Goal: Information Seeking & Learning: Check status

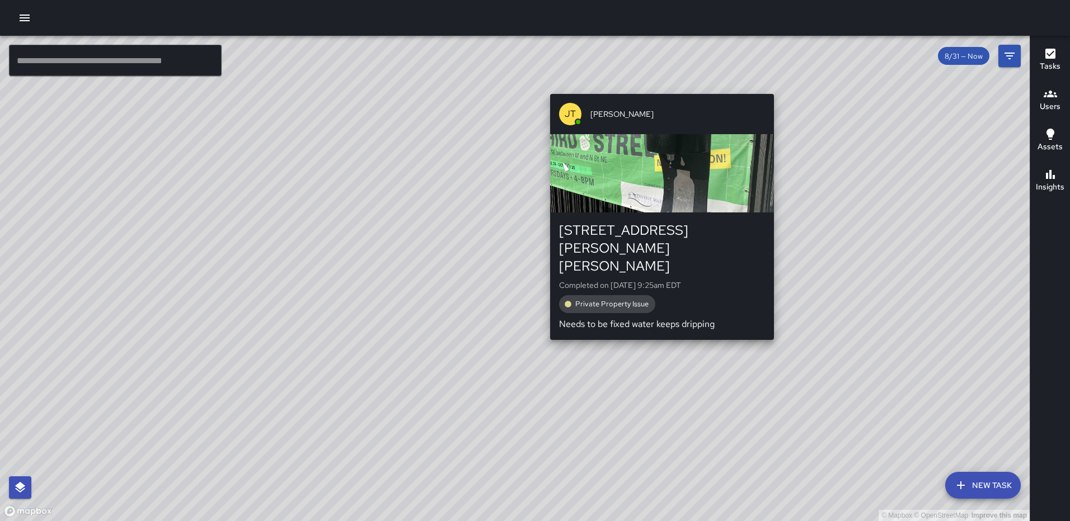
click at [656, 86] on div "© Mapbox © OpenStreetMap Improve this map JT Jeffrey Turner 105 Harry Thomas Wa…" at bounding box center [514, 279] width 1029 height 486
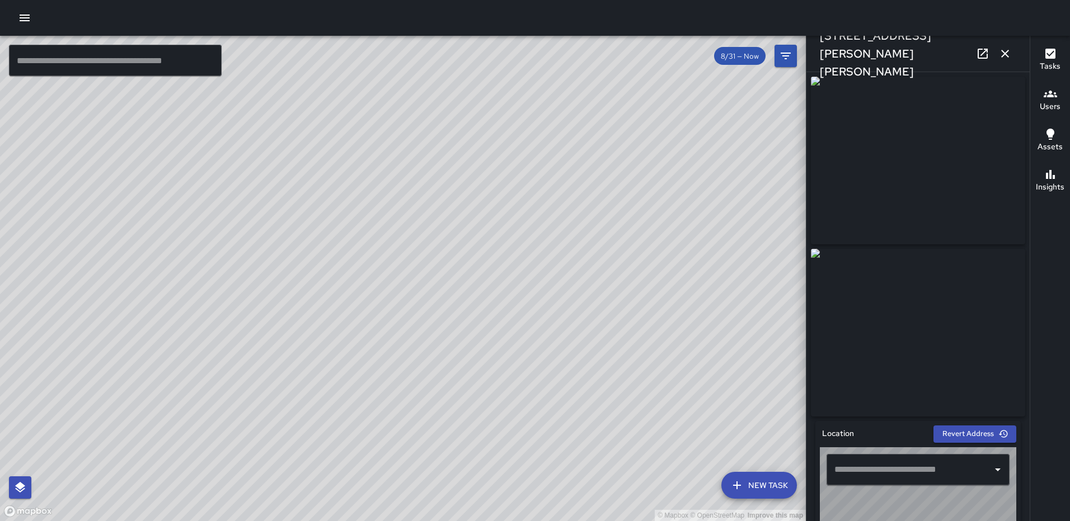
type input "**********"
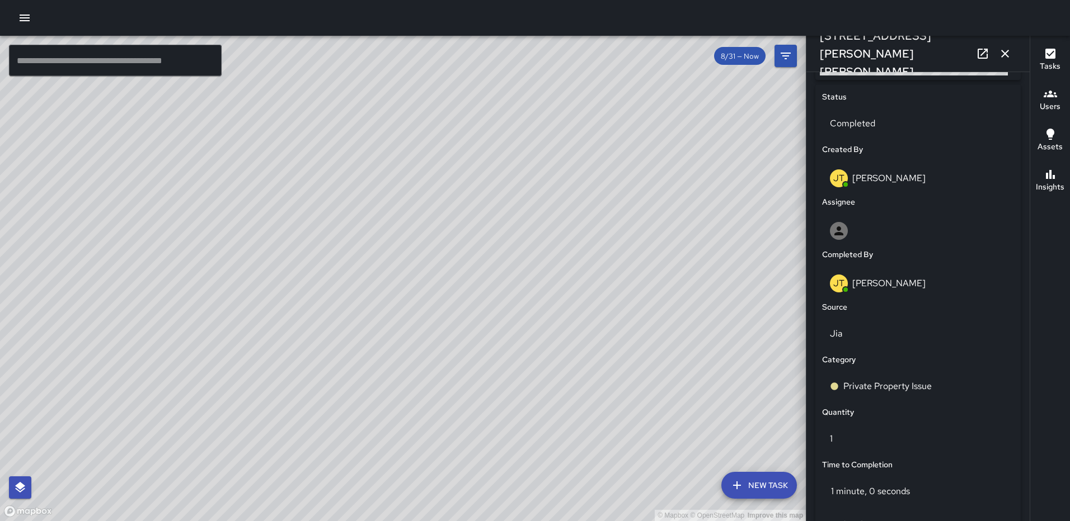
scroll to position [560, 0]
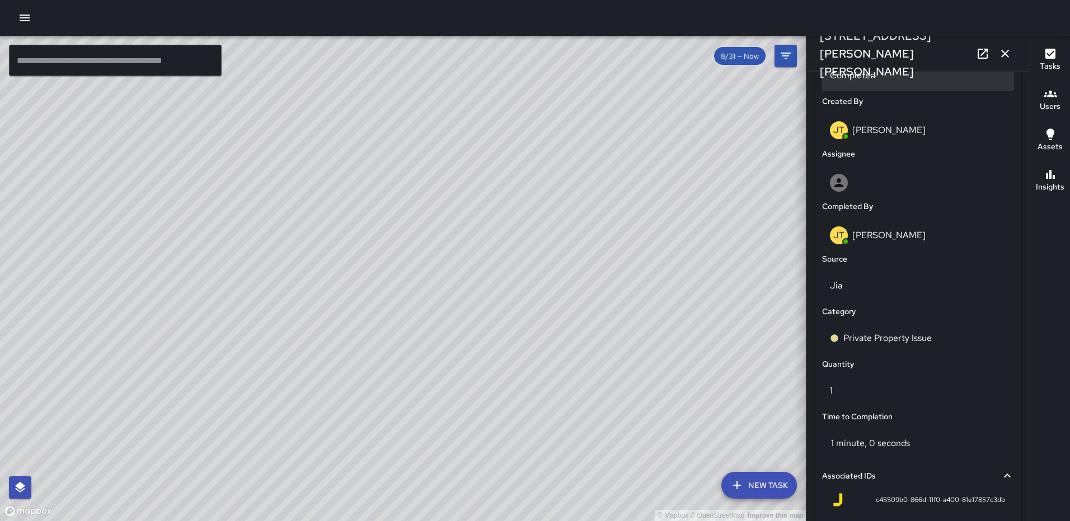
click at [889, 80] on p "Completed" at bounding box center [918, 75] width 176 height 13
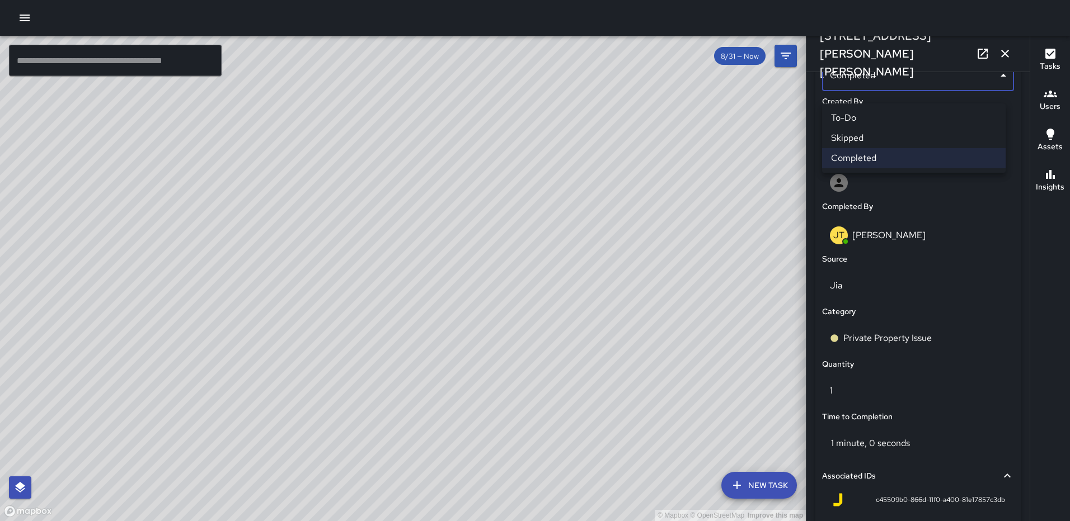
scroll to position [552, 0]
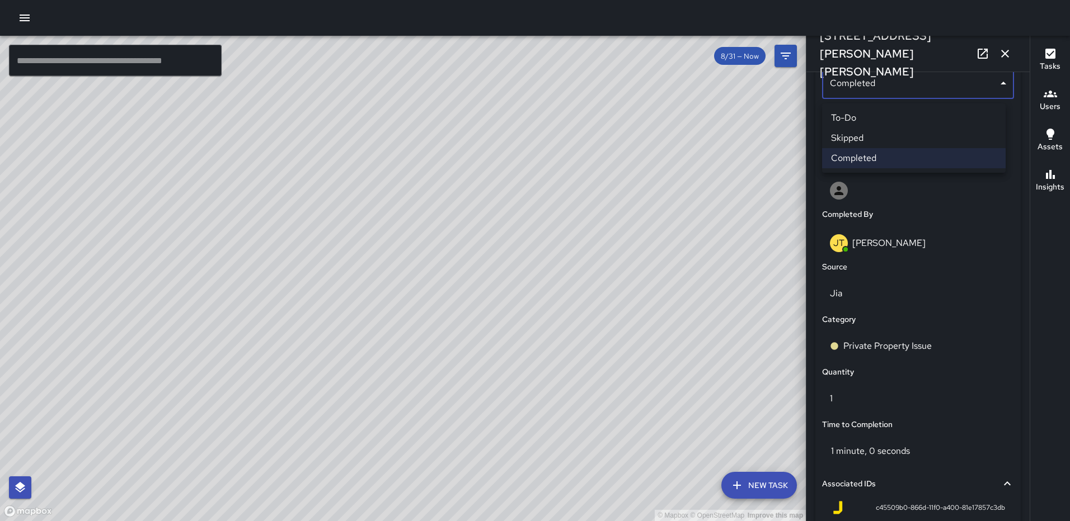
click at [885, 140] on li "Skipped" at bounding box center [914, 138] width 184 height 20
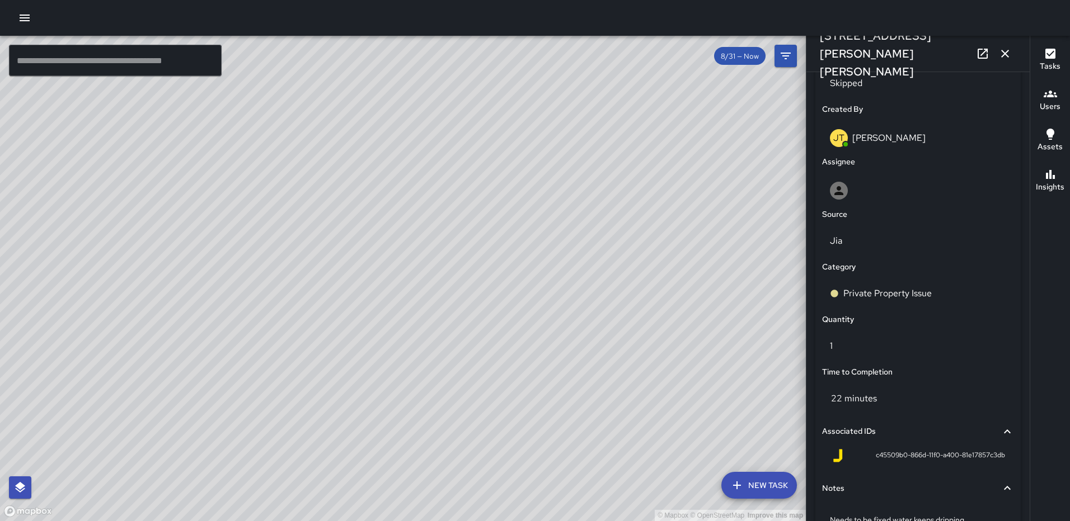
scroll to position [636, 0]
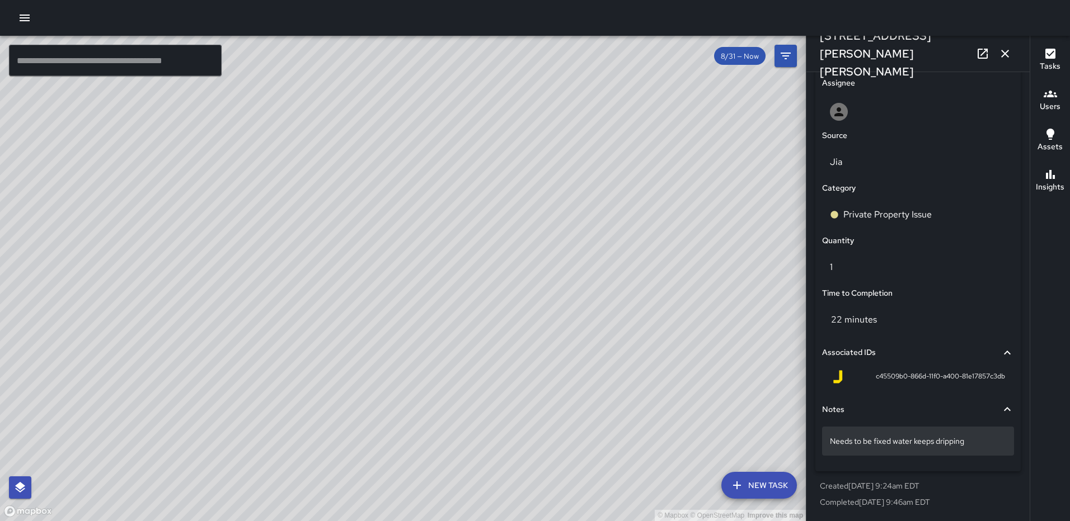
click at [987, 436] on p "Needs to be fixed water keeps dripping" at bounding box center [918, 441] width 176 height 11
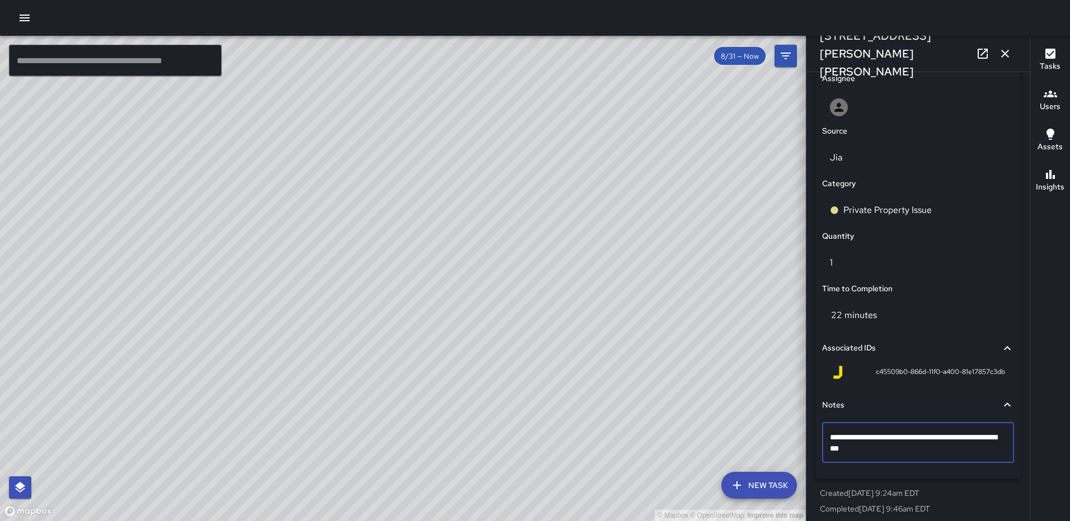
type textarea "**********"
click at [1002, 51] on icon "button" at bounding box center [1005, 54] width 8 height 8
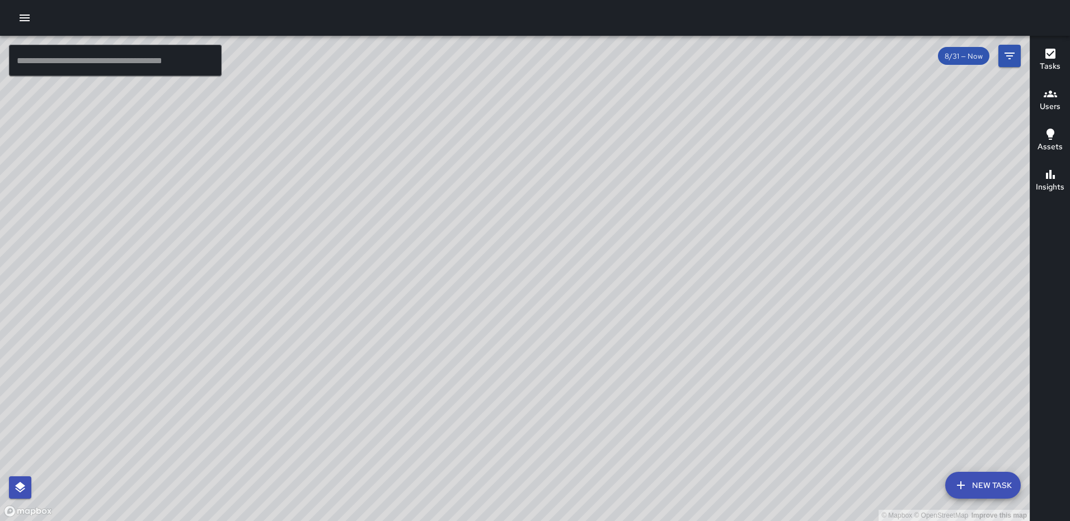
drag, startPoint x: 385, startPoint y: 420, endPoint x: 510, endPoint y: 213, distance: 240.9
click at [509, 214] on div "© Mapbox © OpenStreetMap Improve this map" at bounding box center [514, 279] width 1029 height 486
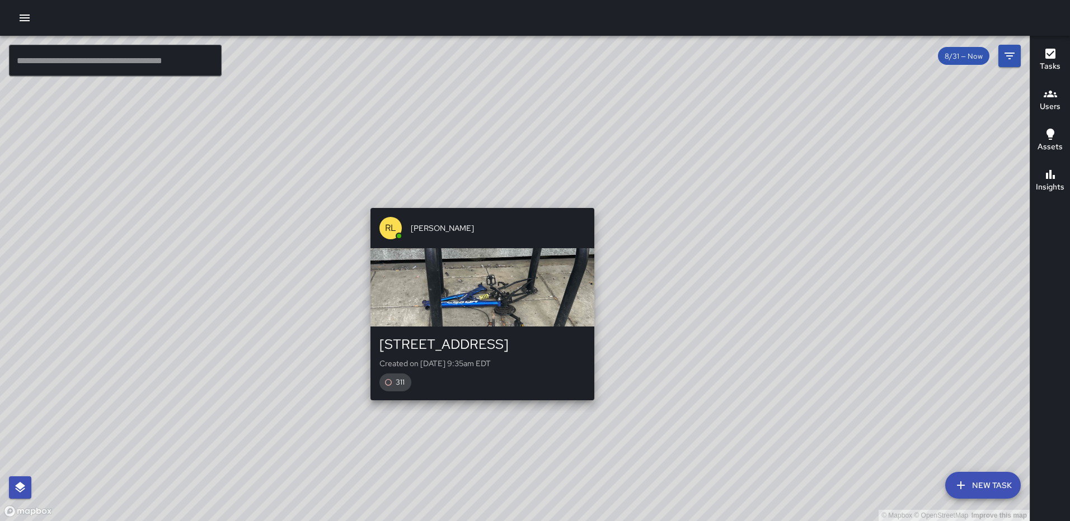
click at [476, 407] on div "© Mapbox © OpenStreetMap Improve this map RL Ruben Lechuga 150 M Street Northea…" at bounding box center [514, 279] width 1029 height 486
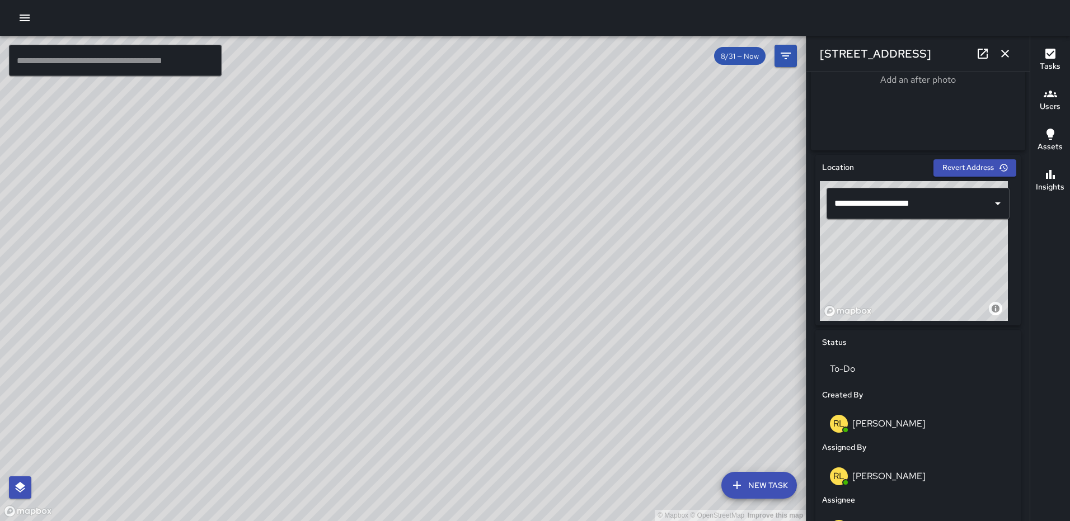
scroll to position [276, 0]
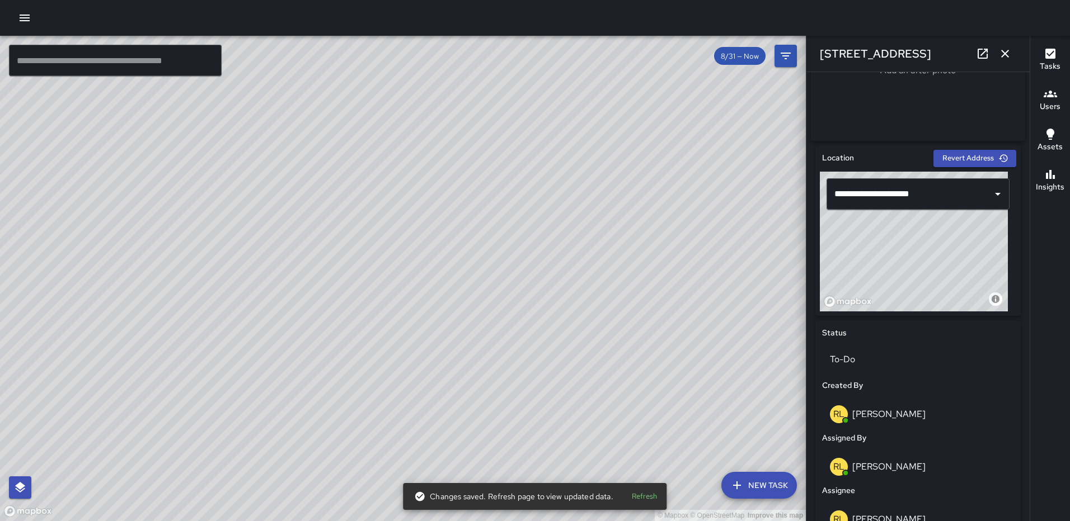
type input "**********"
drag, startPoint x: 901, startPoint y: 248, endPoint x: 890, endPoint y: 243, distance: 12.8
click at [890, 243] on div "© Mapbox © OpenStreetMap Improve this map" at bounding box center [914, 242] width 188 height 140
click at [1005, 49] on icon "button" at bounding box center [1004, 53] width 13 height 13
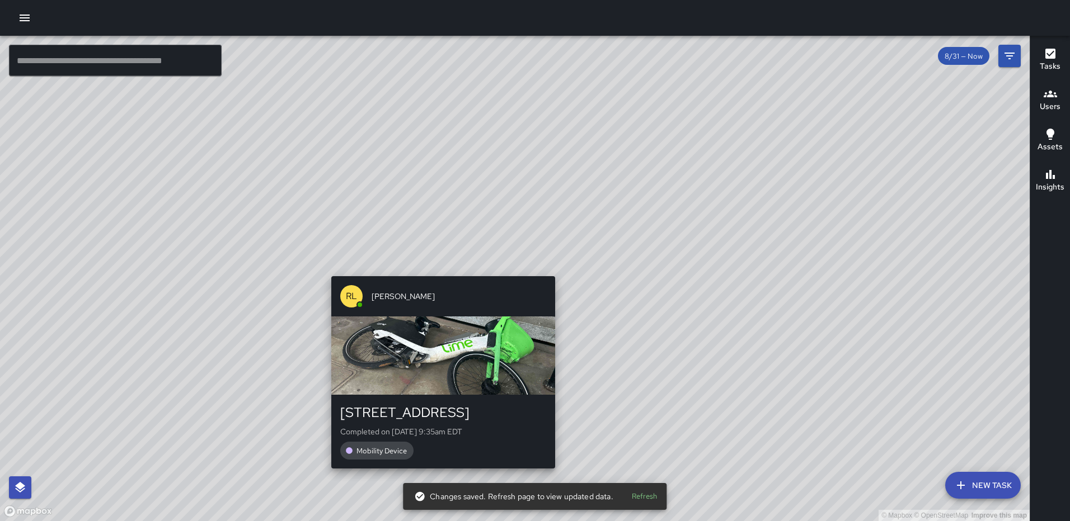
click at [551, 269] on div "© Mapbox © OpenStreetMap Improve this map RL Ruben Lechuga 200 M Street Northea…" at bounding box center [514, 279] width 1029 height 486
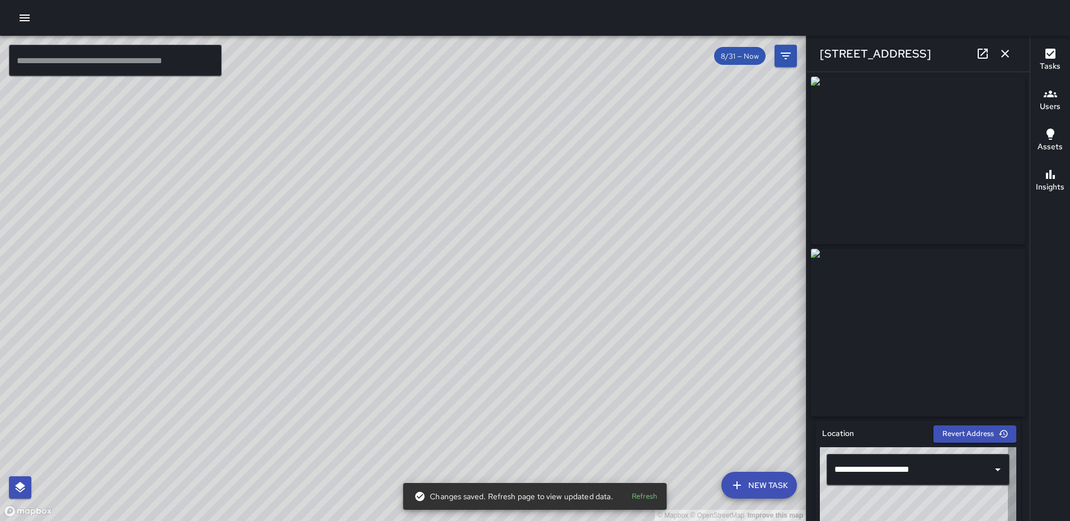
type input "**********"
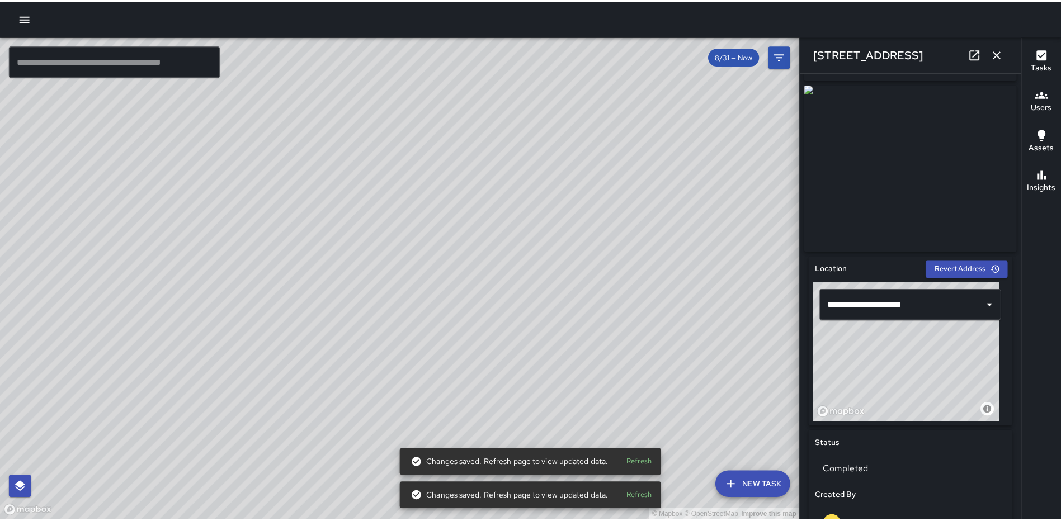
scroll to position [168, 0]
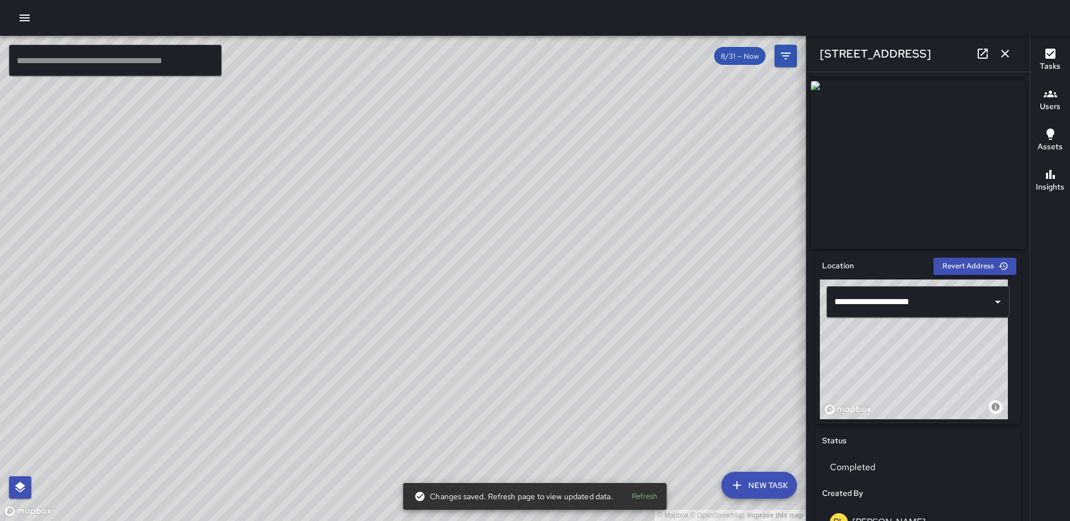
drag, startPoint x: 885, startPoint y: 350, endPoint x: 867, endPoint y: 344, distance: 18.9
click at [867, 344] on div "© Mapbox © OpenStreetMap Improve this map" at bounding box center [914, 350] width 188 height 140
click at [1000, 54] on icon "button" at bounding box center [1004, 53] width 13 height 13
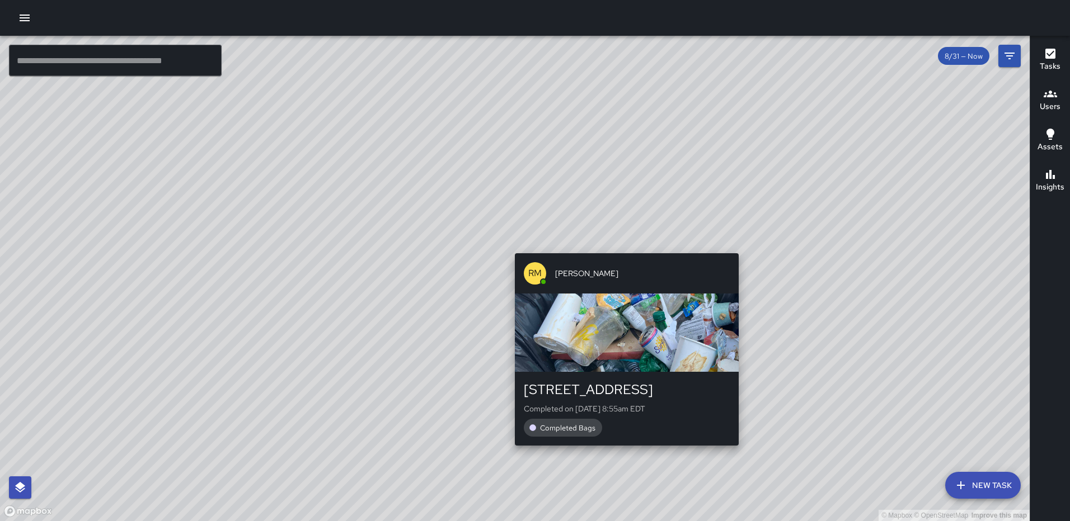
click at [737, 245] on div "© Mapbox © OpenStreetMap Improve this map RM Rodney Mcneil 1236 3rd Street Nort…" at bounding box center [514, 279] width 1029 height 486
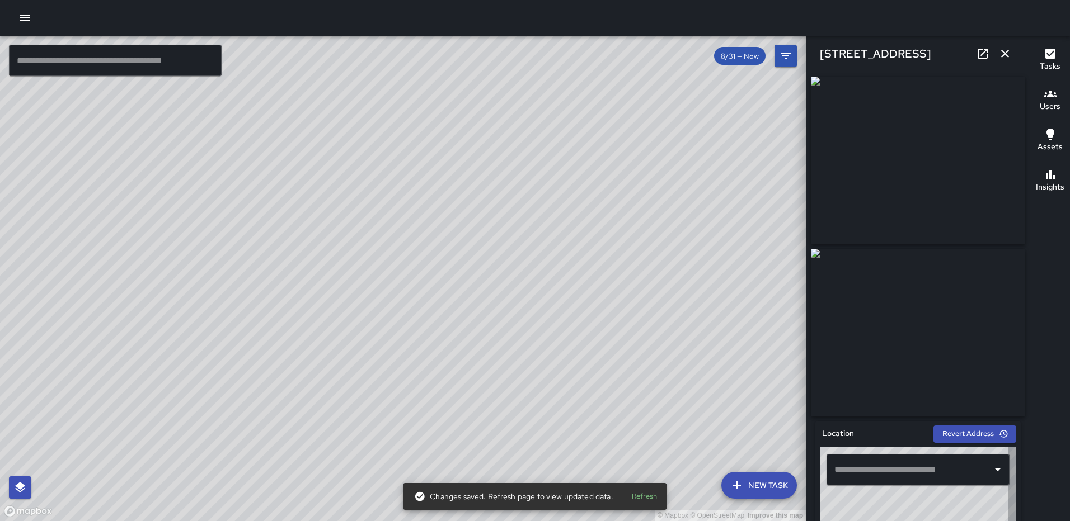
type input "**********"
click at [1010, 59] on icon "button" at bounding box center [1004, 53] width 13 height 13
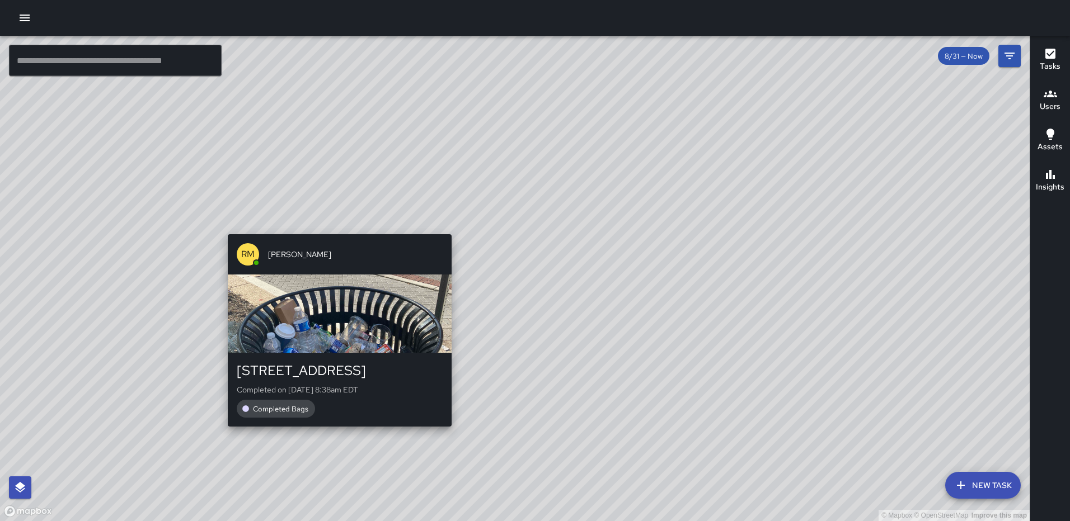
click at [446, 433] on div "© Mapbox © OpenStreetMap Improve this map RM Rodney Mcneil 209 M Street Northea…" at bounding box center [514, 279] width 1029 height 486
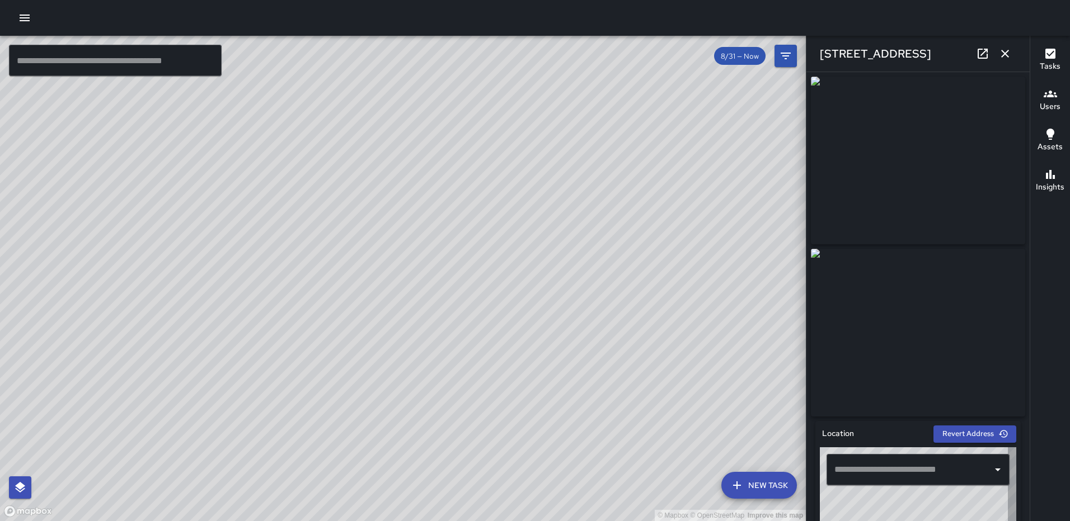
type input "**********"
click at [1003, 55] on icon "button" at bounding box center [1004, 53] width 13 height 13
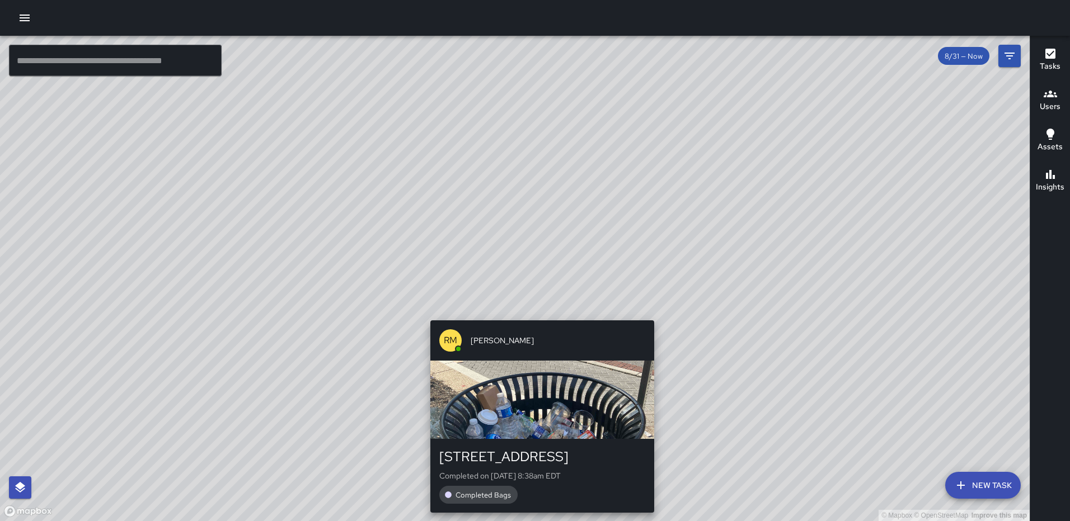
click at [537, 315] on div "© Mapbox © OpenStreetMap Improve this map RM Rodney Mcneil 209 M Street Northea…" at bounding box center [514, 279] width 1029 height 486
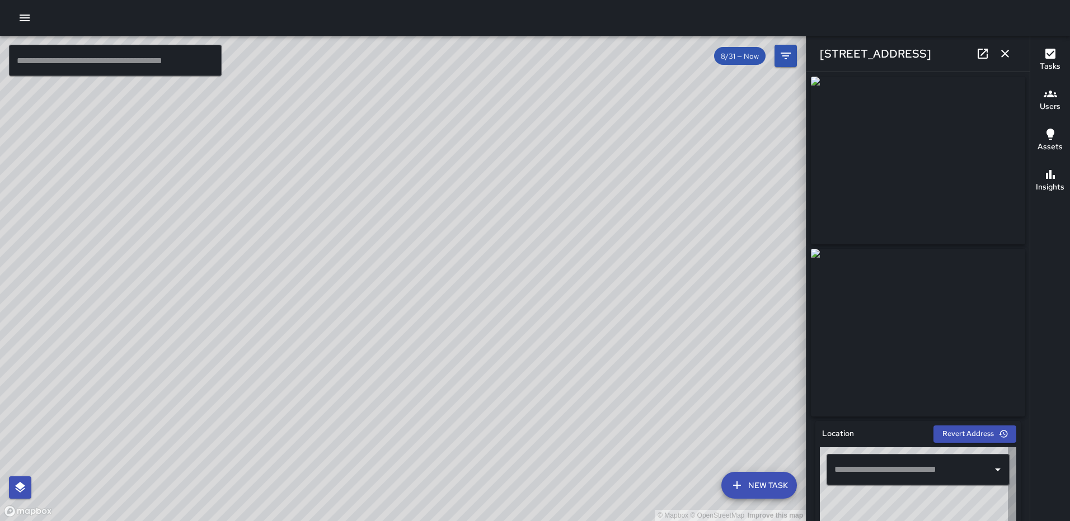
type input "**********"
click at [984, 55] on icon at bounding box center [982, 53] width 13 height 13
click at [1001, 50] on icon "button" at bounding box center [1004, 53] width 13 height 13
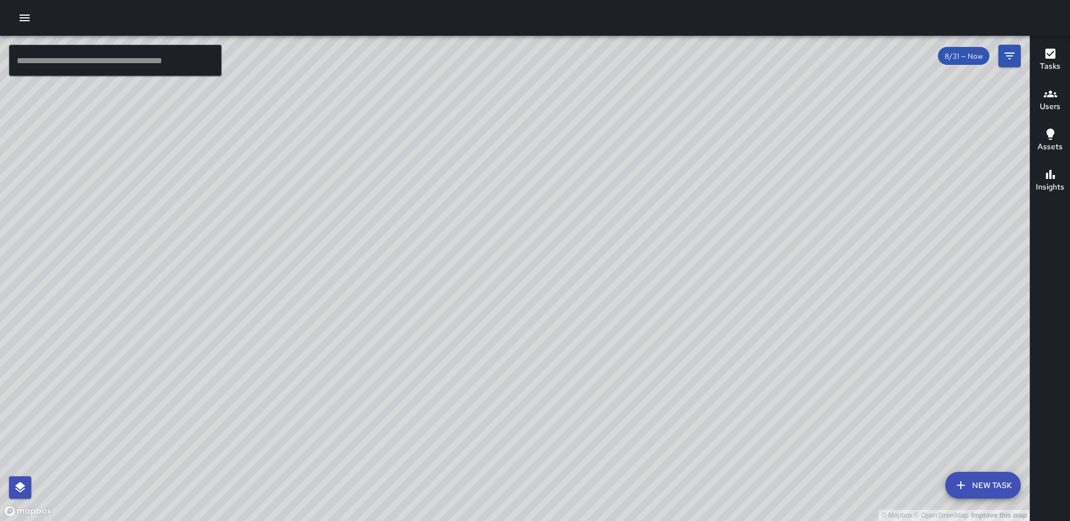
click at [580, 120] on div "© Mapbox © OpenStreetMap Improve this map RM Rodney Mcneil 1236 3rd Street Nort…" at bounding box center [514, 279] width 1029 height 486
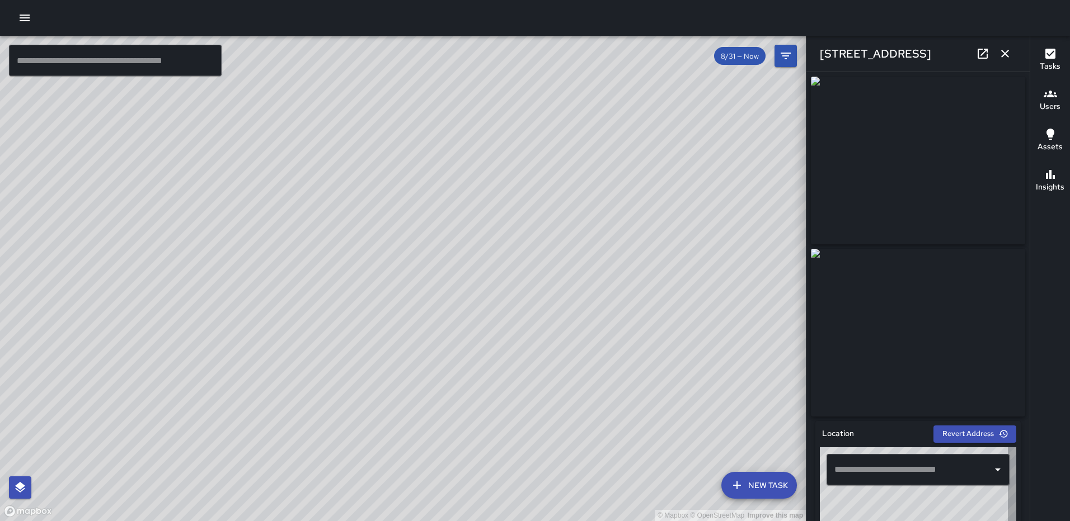
type input "**********"
click at [985, 52] on icon at bounding box center [982, 54] width 10 height 10
click at [1010, 50] on icon "button" at bounding box center [1004, 53] width 13 height 13
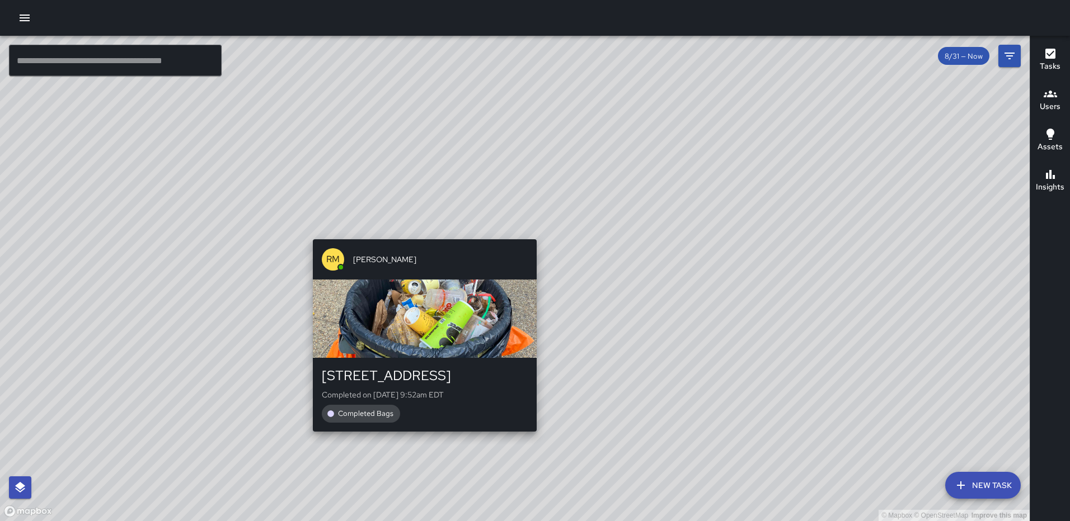
click at [419, 232] on div "© Mapbox © OpenStreetMap Improve this map RM Rodney Mcneil 1315 2nd Street Nort…" at bounding box center [514, 279] width 1029 height 486
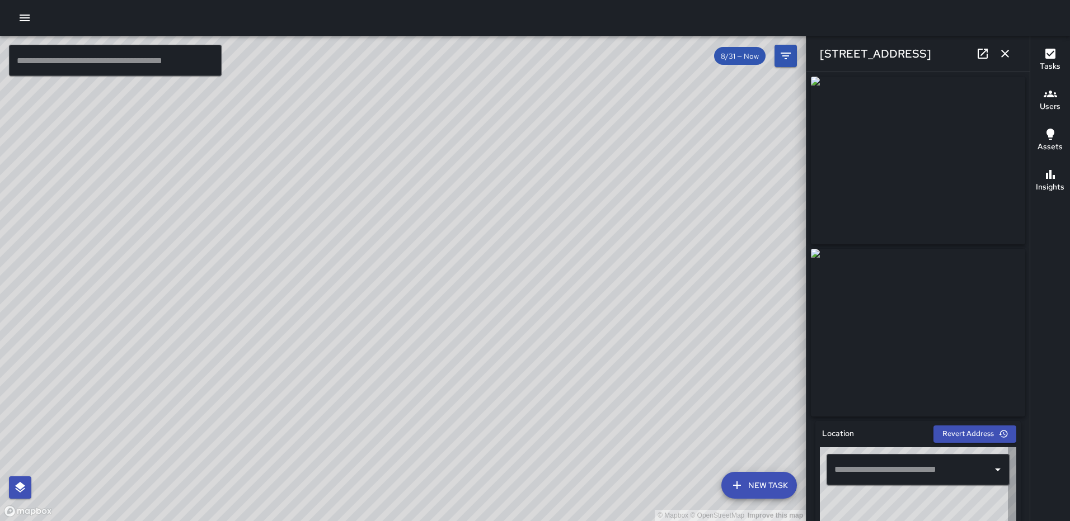
type input "**********"
click at [1008, 51] on icon "button" at bounding box center [1005, 54] width 8 height 8
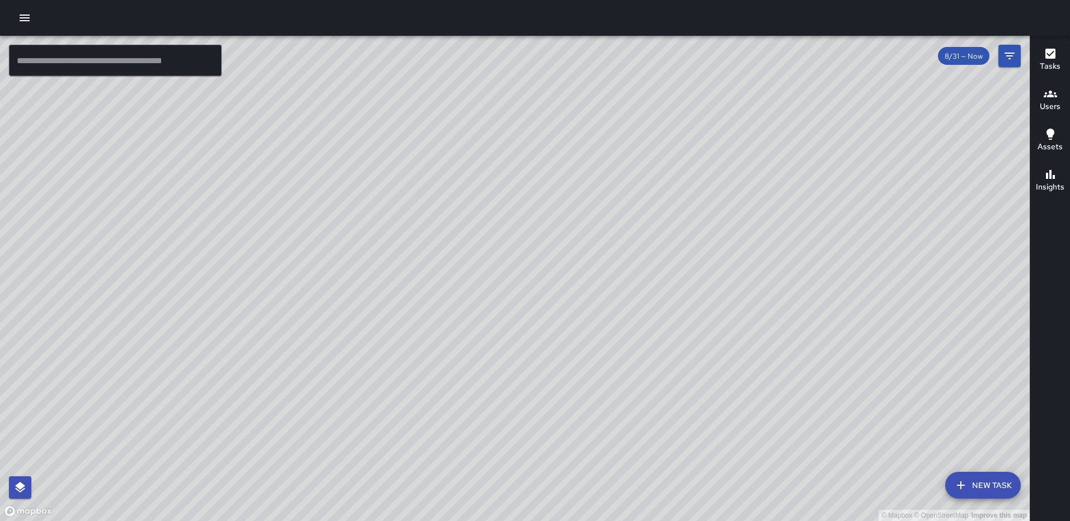
click at [23, 18] on icon "button" at bounding box center [25, 18] width 10 height 7
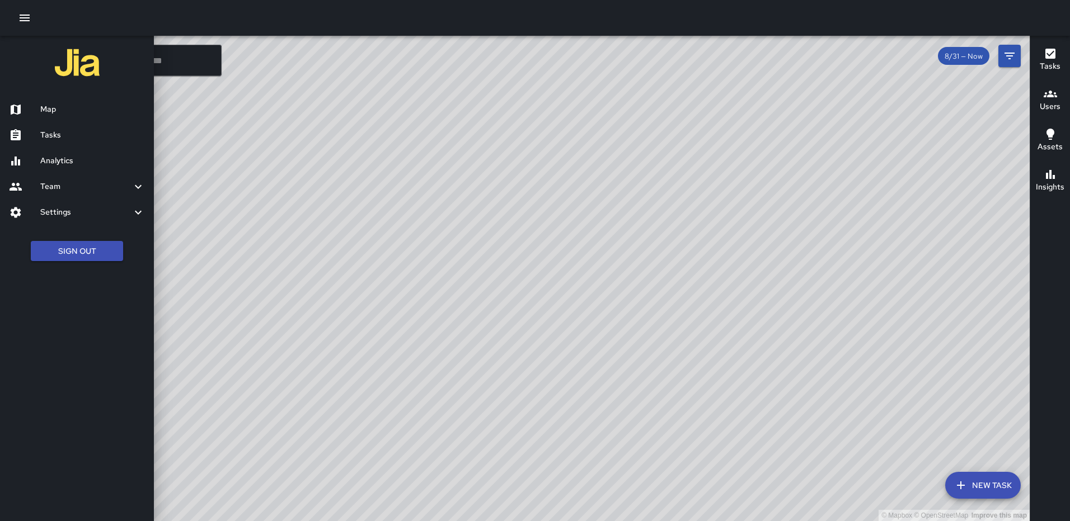
click at [49, 155] on h6 "Analytics" at bounding box center [92, 161] width 105 height 12
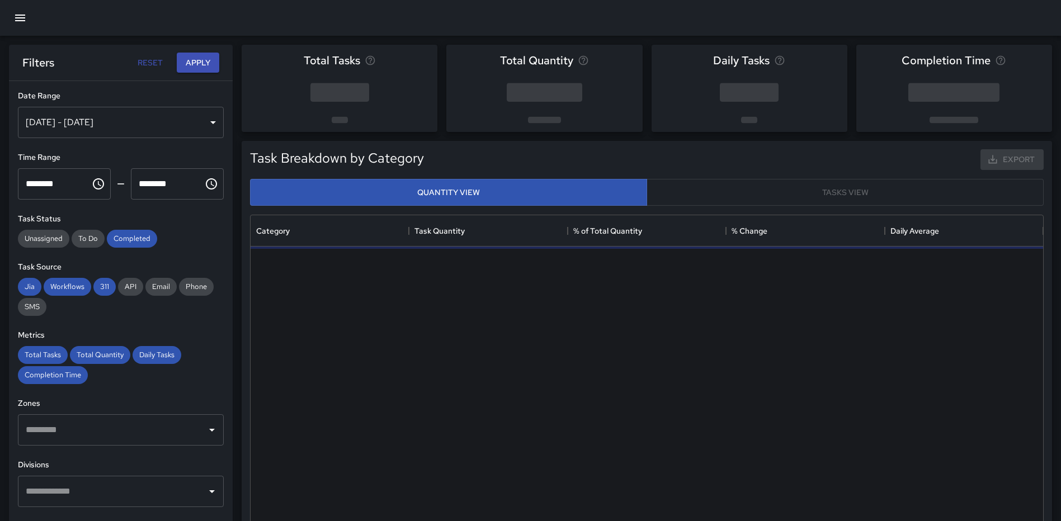
scroll to position [326, 784]
click at [203, 120] on div "Aug 25, 2025 - Aug 31, 2025" at bounding box center [121, 122] width 206 height 31
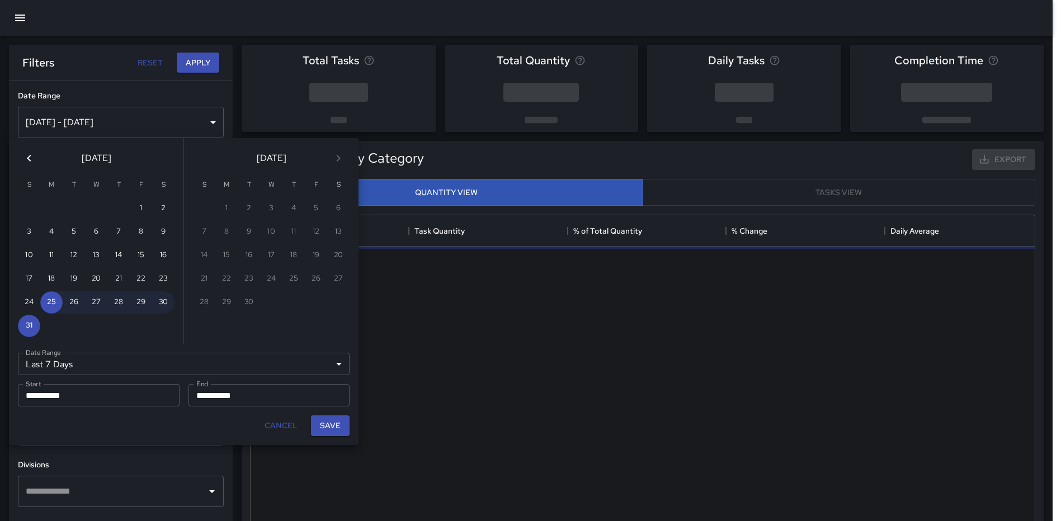
click at [203, 122] on div at bounding box center [530, 260] width 1061 height 521
click at [26, 156] on icon "Previous month" at bounding box center [28, 158] width 13 height 13
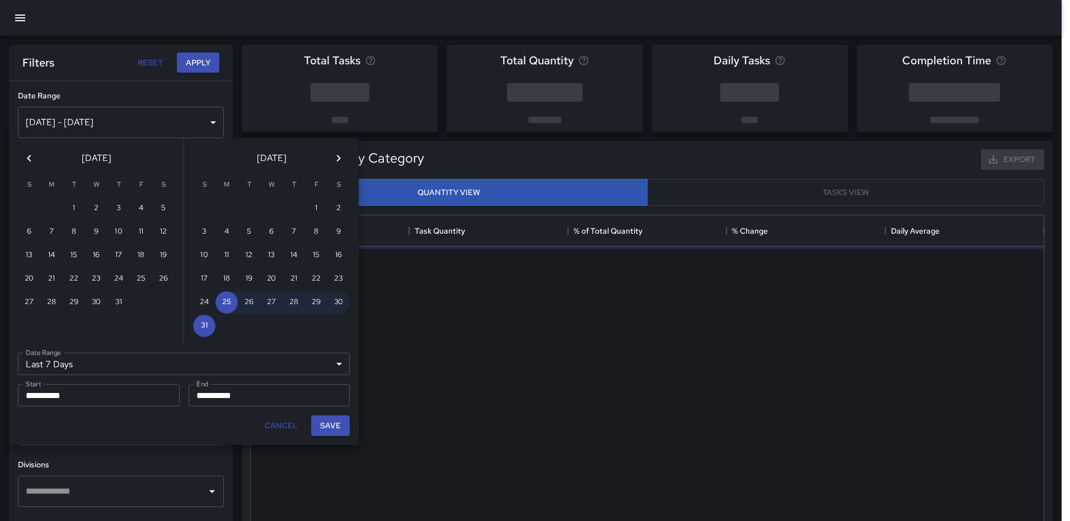
click at [26, 156] on icon "Previous month" at bounding box center [28, 158] width 13 height 13
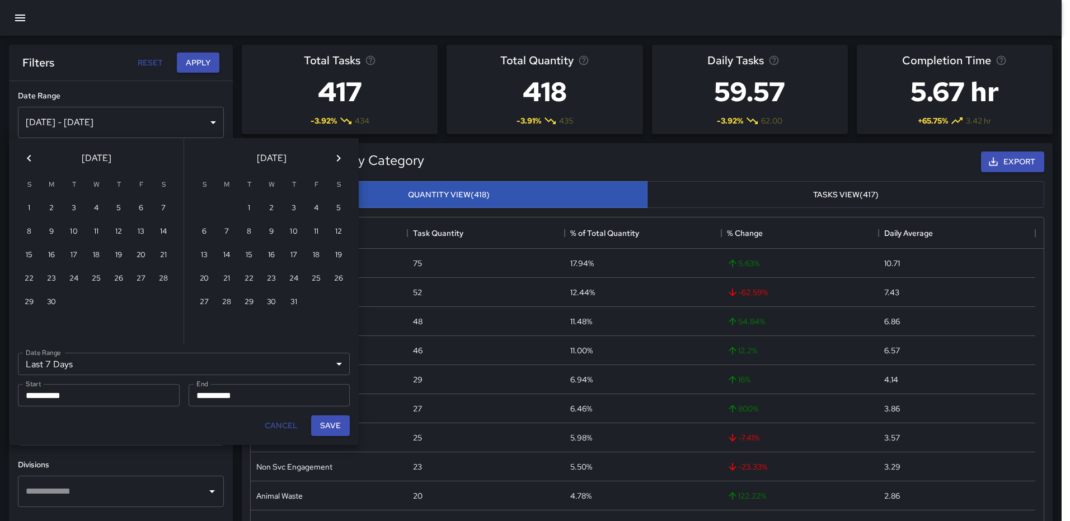
click at [26, 156] on icon "Previous month" at bounding box center [28, 158] width 13 height 13
click at [338, 156] on icon "Next month" at bounding box center [339, 158] width 4 height 7
click at [289, 207] on button "1" at bounding box center [294, 209] width 22 height 22
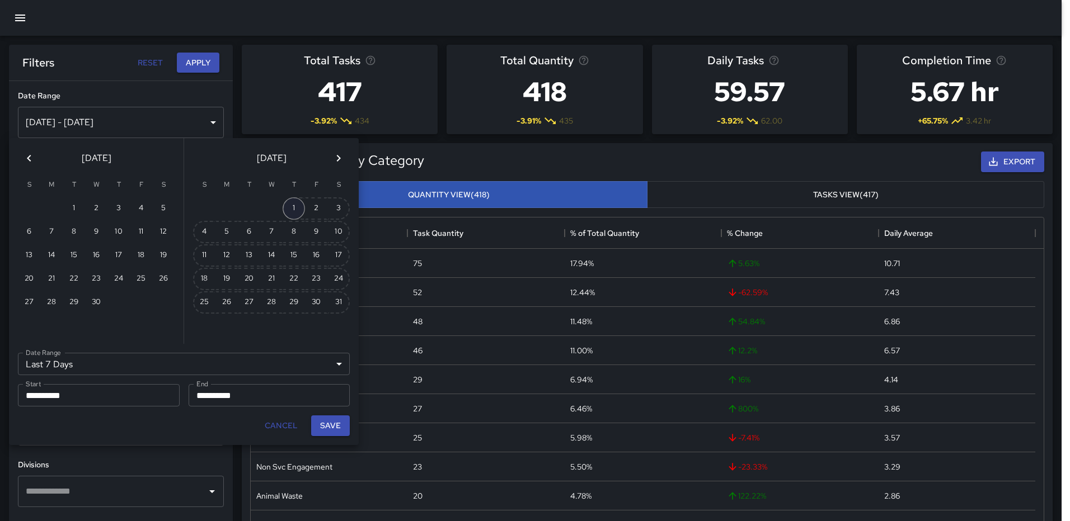
type input "******"
type input "**********"
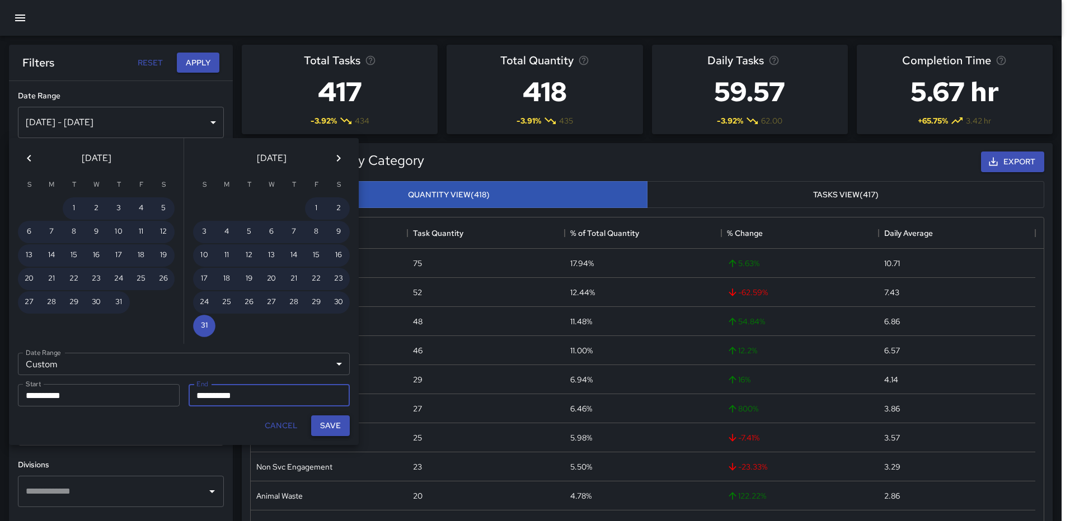
click at [328, 421] on button "Save" at bounding box center [330, 426] width 39 height 21
type input "**********"
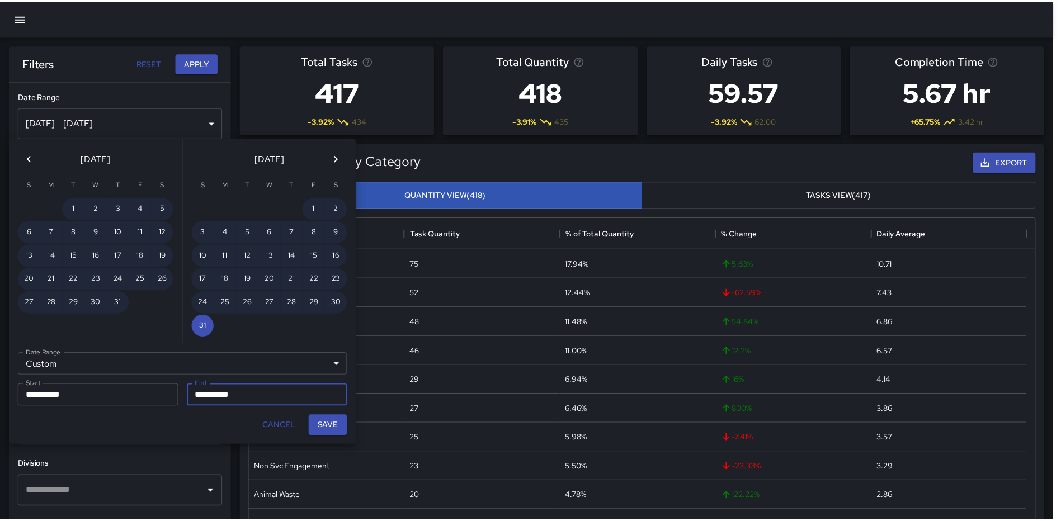
scroll to position [9, 9]
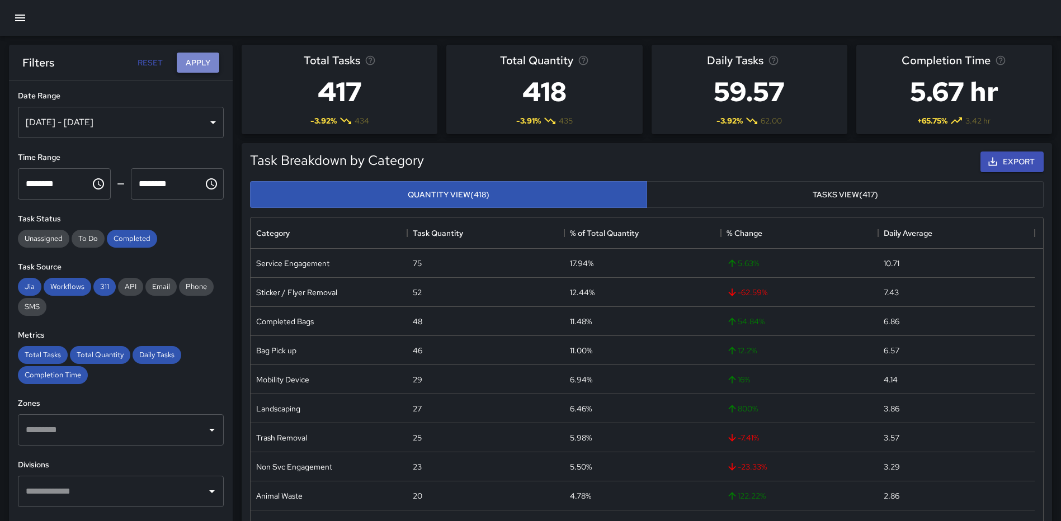
click at [194, 56] on button "Apply" at bounding box center [198, 63] width 43 height 21
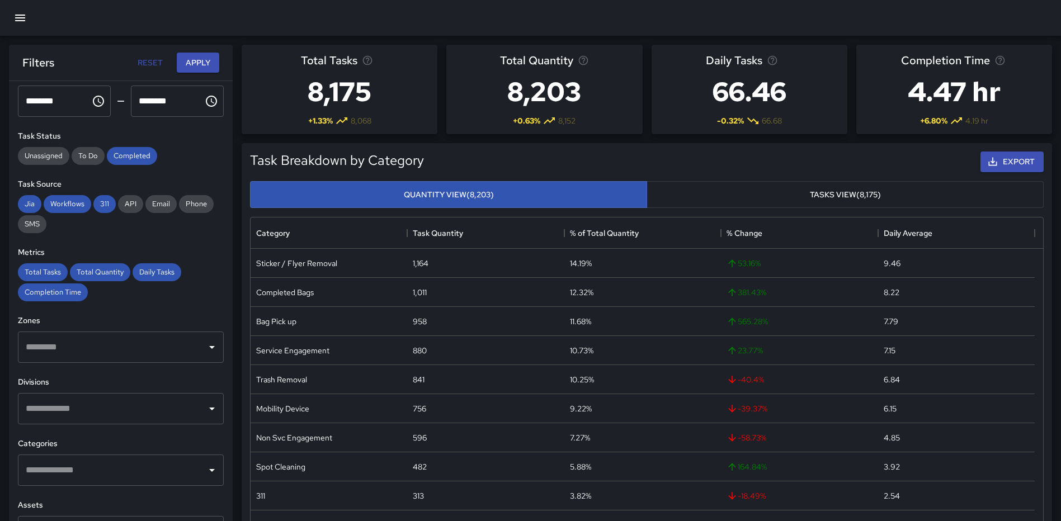
scroll to position [112, 0]
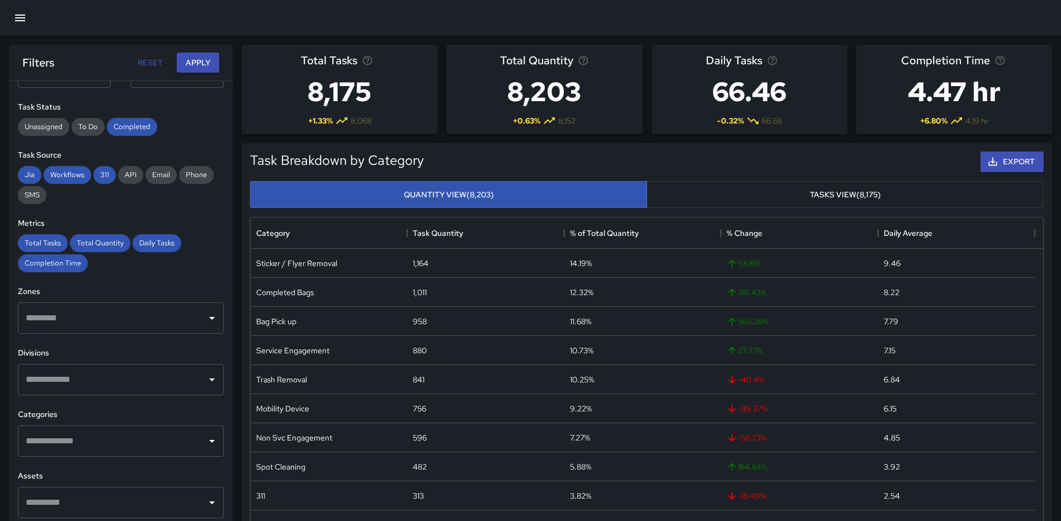
click at [135, 452] on input "text" at bounding box center [112, 441] width 179 height 21
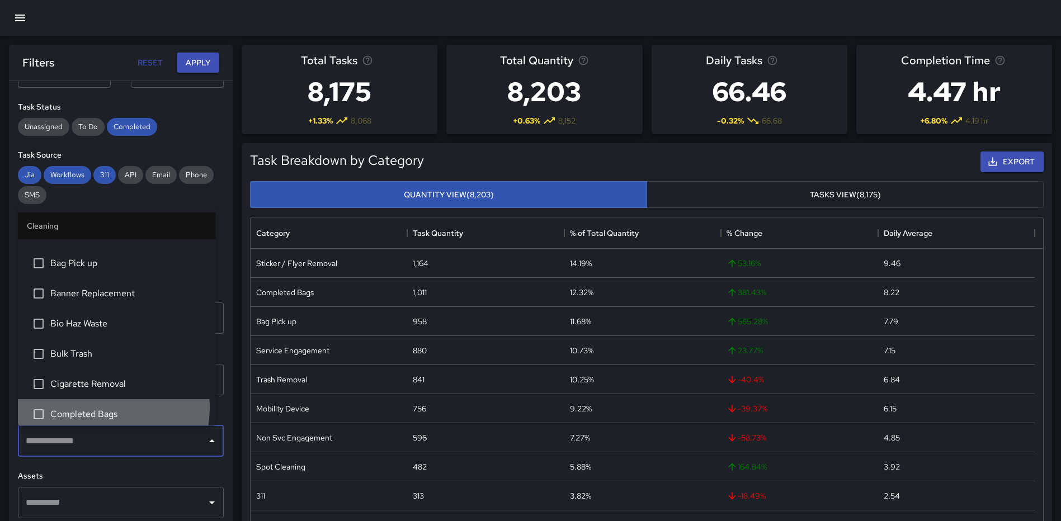
click at [97, 408] on span "Completed Bags" at bounding box center [128, 414] width 156 height 13
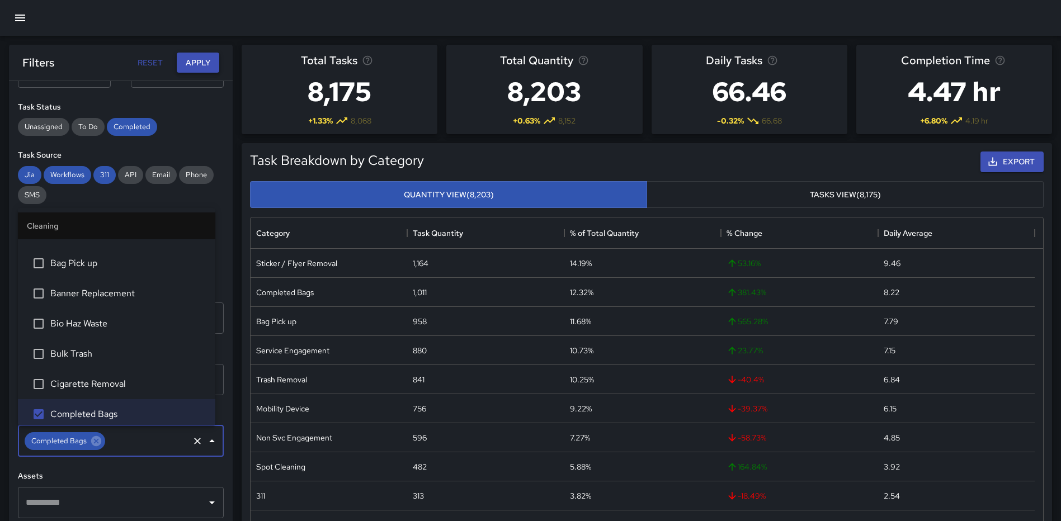
click at [196, 62] on button "Apply" at bounding box center [198, 63] width 43 height 21
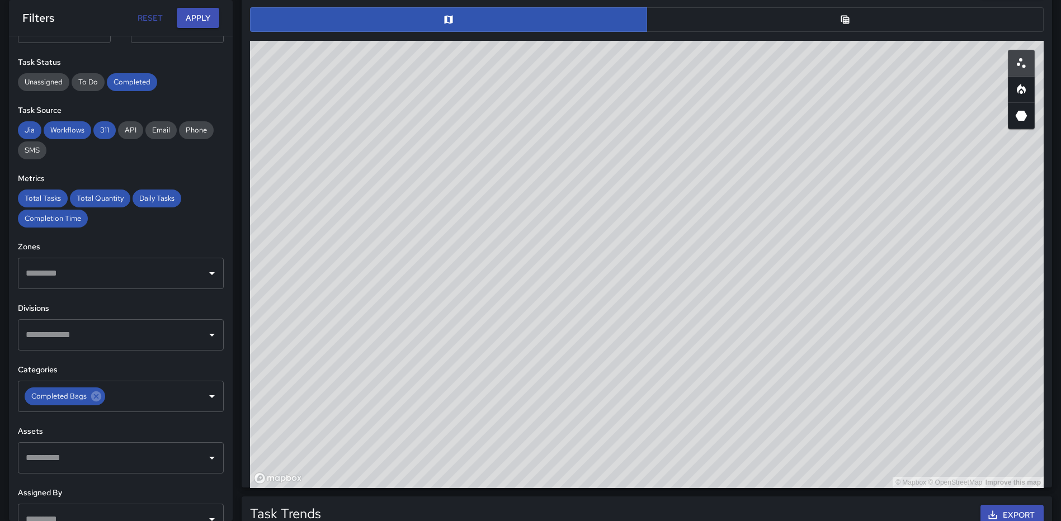
scroll to position [580, 0]
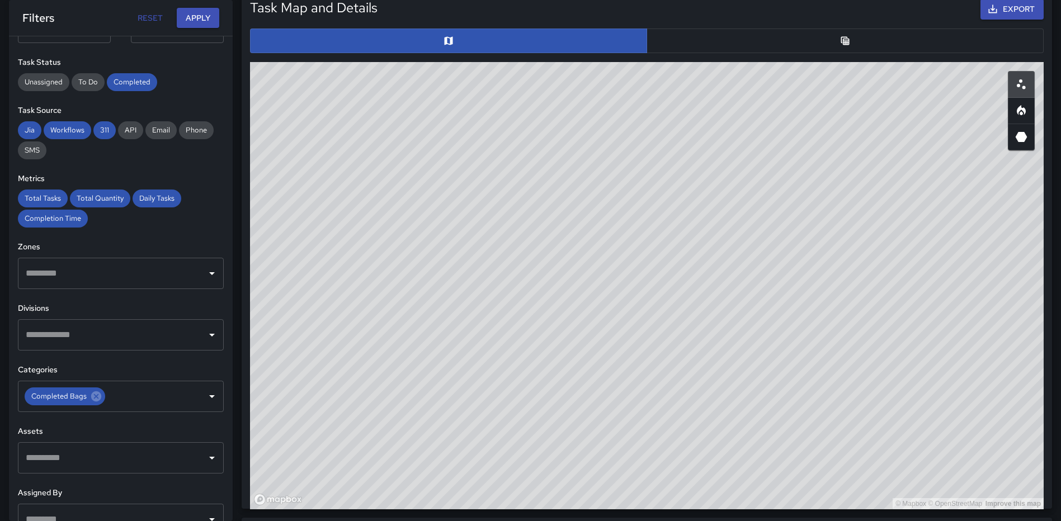
drag, startPoint x: 883, startPoint y: 285, endPoint x: 878, endPoint y: 256, distance: 29.0
click at [878, 256] on div "© Mapbox © OpenStreetMap Improve this map" at bounding box center [647, 286] width 794 height 448
click at [1023, 114] on icon "Heatmap" at bounding box center [1021, 113] width 3 height 4
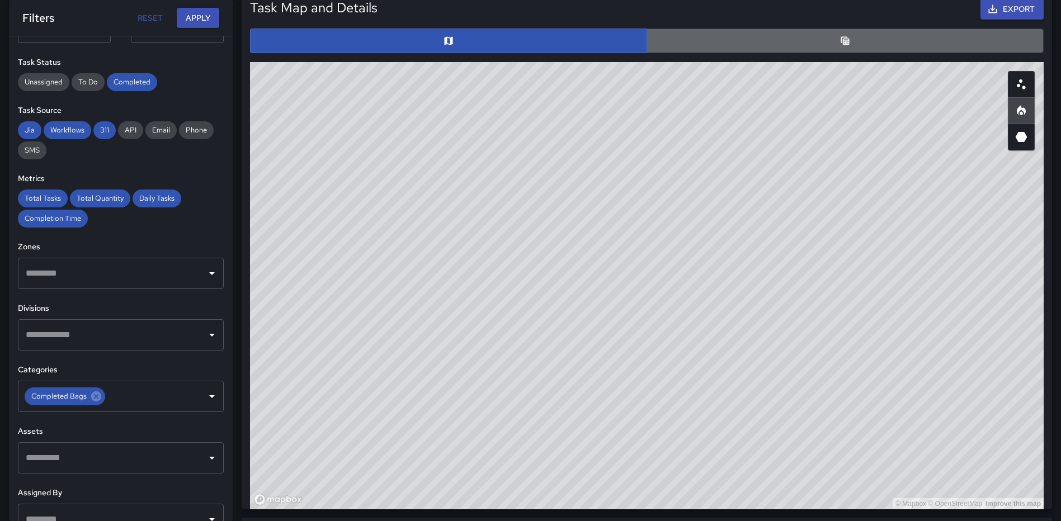
click at [835, 44] on button "button" at bounding box center [845, 41] width 397 height 25
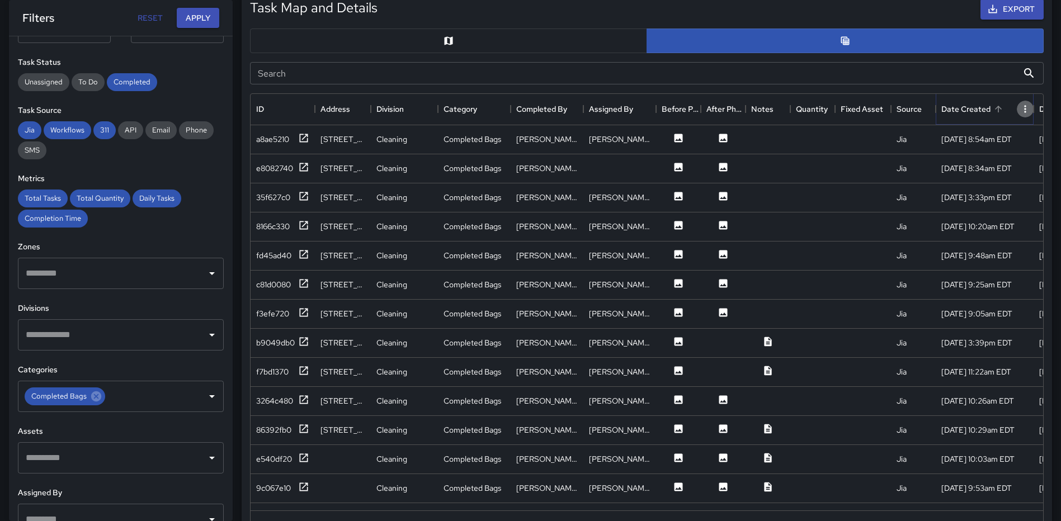
click at [1020, 108] on icon "Menu" at bounding box center [1025, 109] width 11 height 11
click at [1007, 8] on button "Export" at bounding box center [1012, 9] width 63 height 21
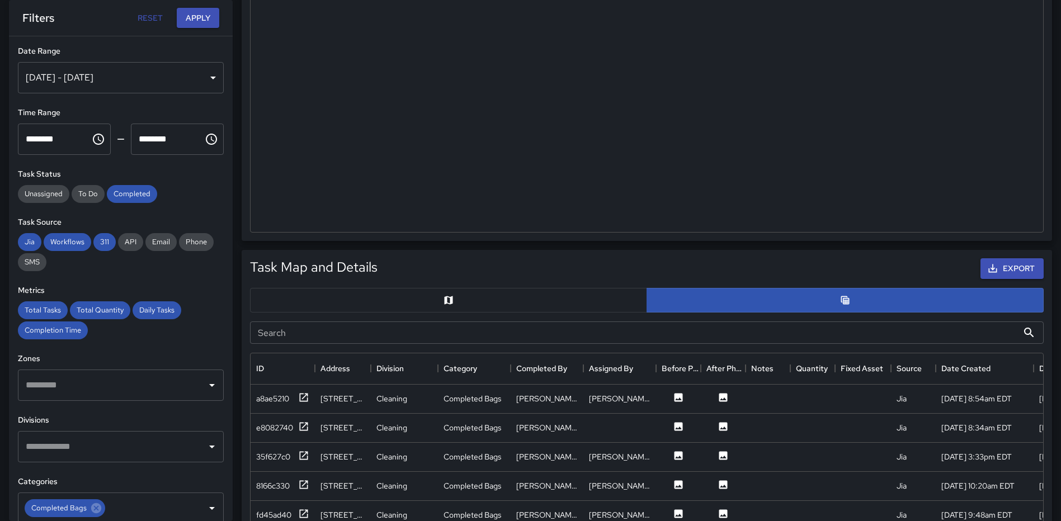
scroll to position [336, 0]
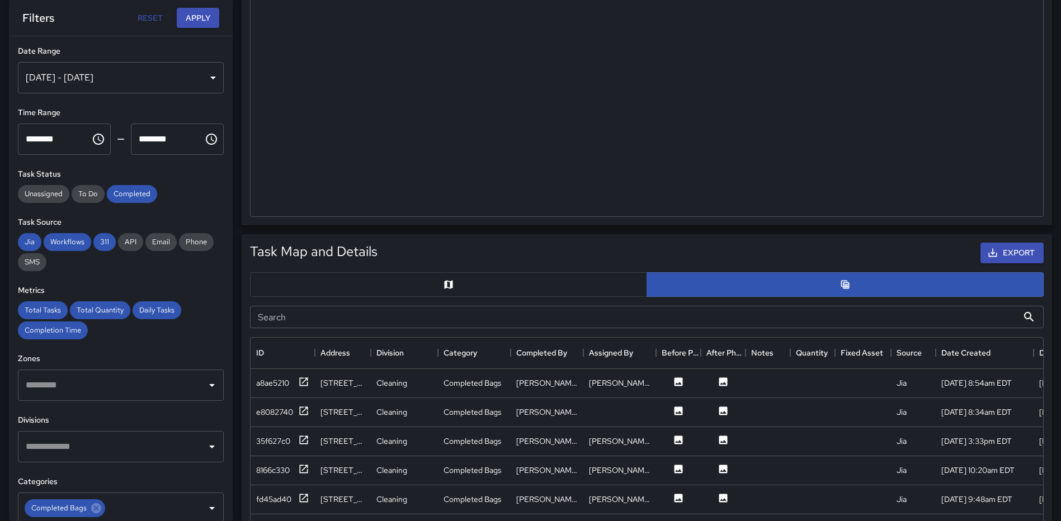
click at [478, 274] on button "button" at bounding box center [448, 284] width 397 height 25
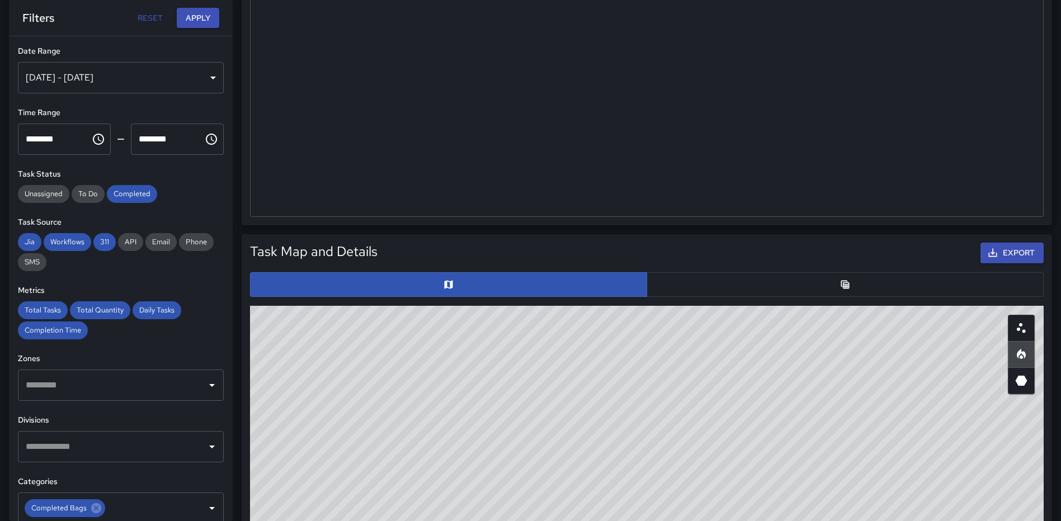
drag, startPoint x: 704, startPoint y: 440, endPoint x: 688, endPoint y: 346, distance: 94.8
click at [688, 347] on div "© Mapbox © OpenStreetMap Improve this map" at bounding box center [647, 530] width 794 height 448
drag, startPoint x: 726, startPoint y: 409, endPoint x: 726, endPoint y: 380, distance: 28.5
click at [726, 380] on div "© Mapbox © OpenStreetMap Improve this map" at bounding box center [647, 530] width 794 height 448
drag, startPoint x: 728, startPoint y: 439, endPoint x: 726, endPoint y: 383, distance: 56.0
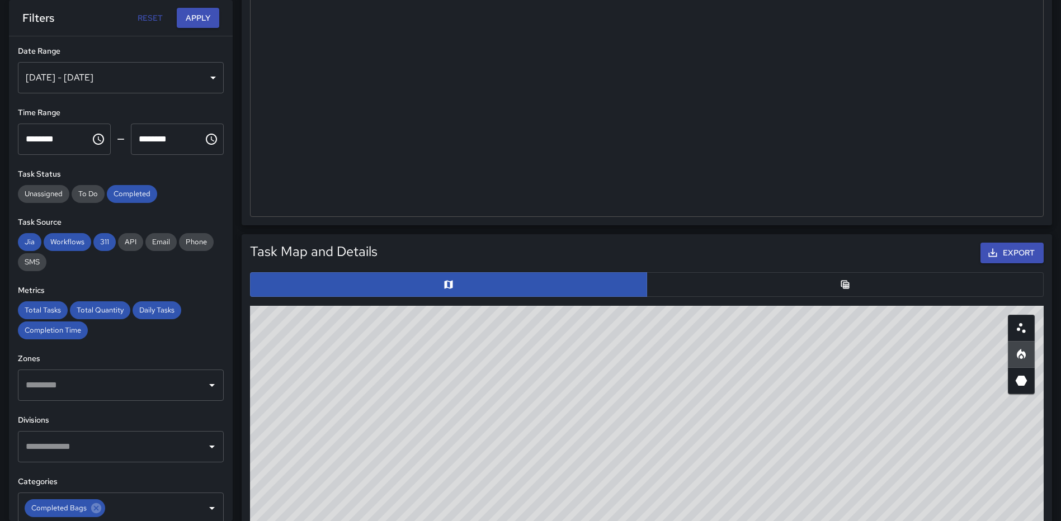
click at [726, 383] on div "© Mapbox © OpenStreetMap Improve this map" at bounding box center [647, 530] width 794 height 448
drag, startPoint x: 728, startPoint y: 484, endPoint x: 681, endPoint y: 493, distance: 48.0
click at [681, 493] on div "© Mapbox © OpenStreetMap Improve this map" at bounding box center [647, 530] width 794 height 448
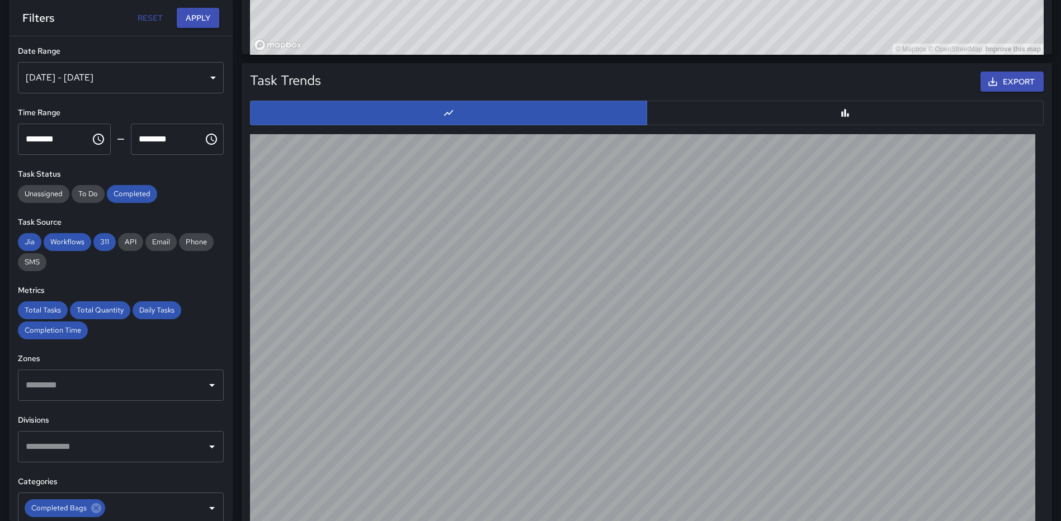
scroll to position [1057, 0]
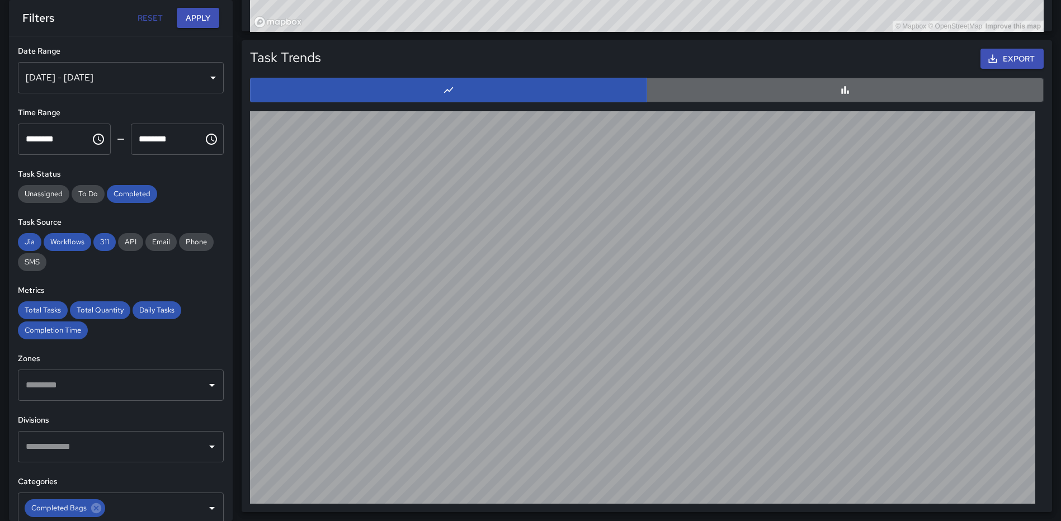
click at [827, 91] on button "button" at bounding box center [845, 90] width 397 height 25
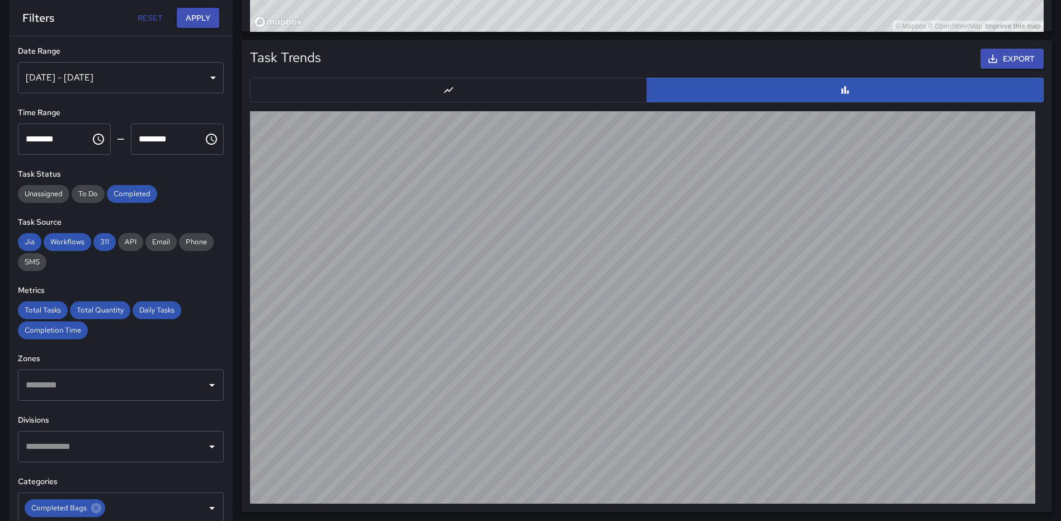
click at [523, 86] on button "button" at bounding box center [448, 90] width 397 height 25
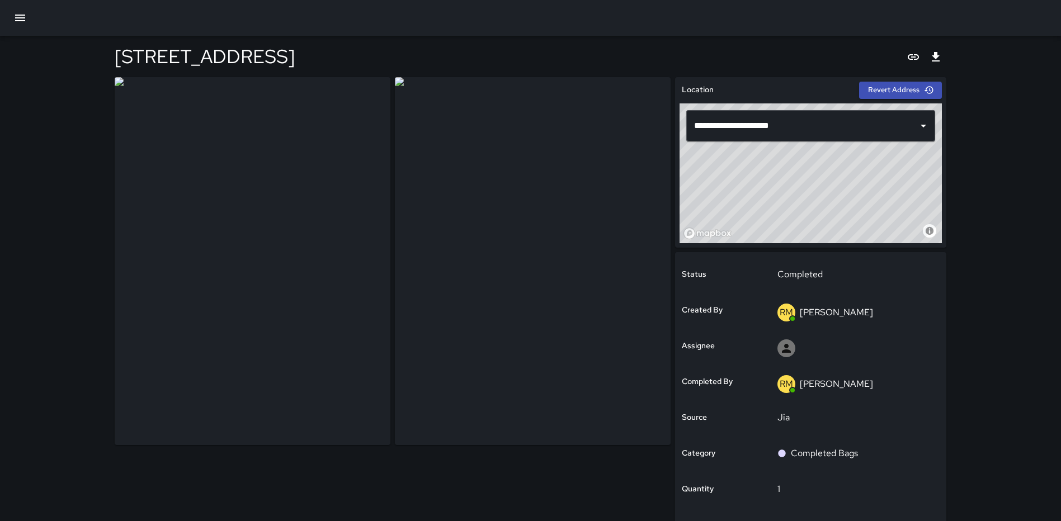
drag, startPoint x: 786, startPoint y: 180, endPoint x: 779, endPoint y: 180, distance: 6.2
click at [779, 180] on div "© Mapbox © OpenStreetMap Improve this map" at bounding box center [811, 174] width 262 height 140
type input "**********"
